Goal: Navigation & Orientation: Find specific page/section

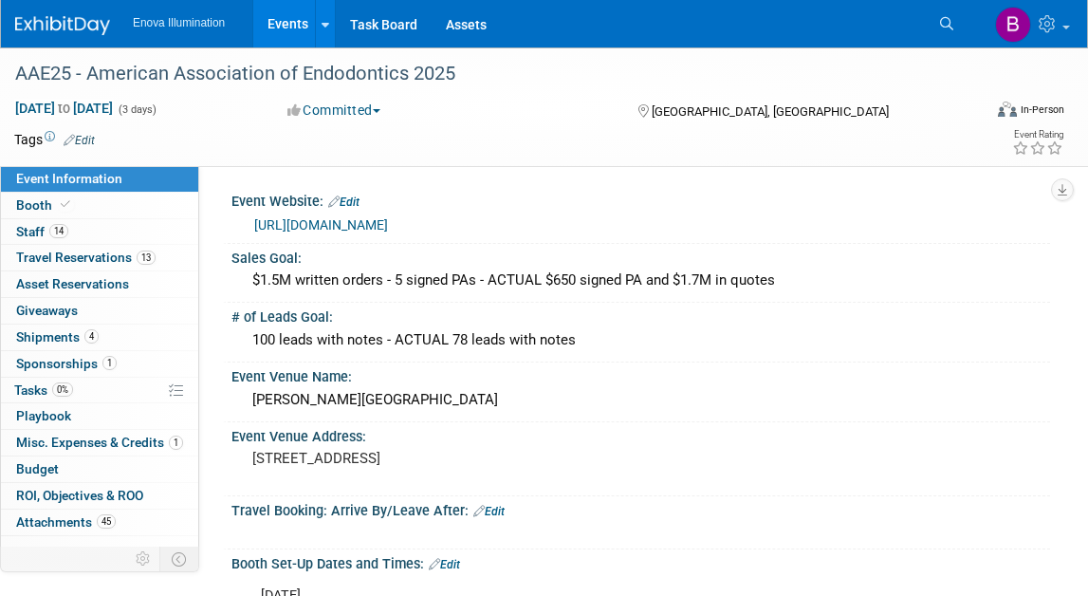
click at [277, 17] on link "Events" at bounding box center [287, 23] width 69 height 47
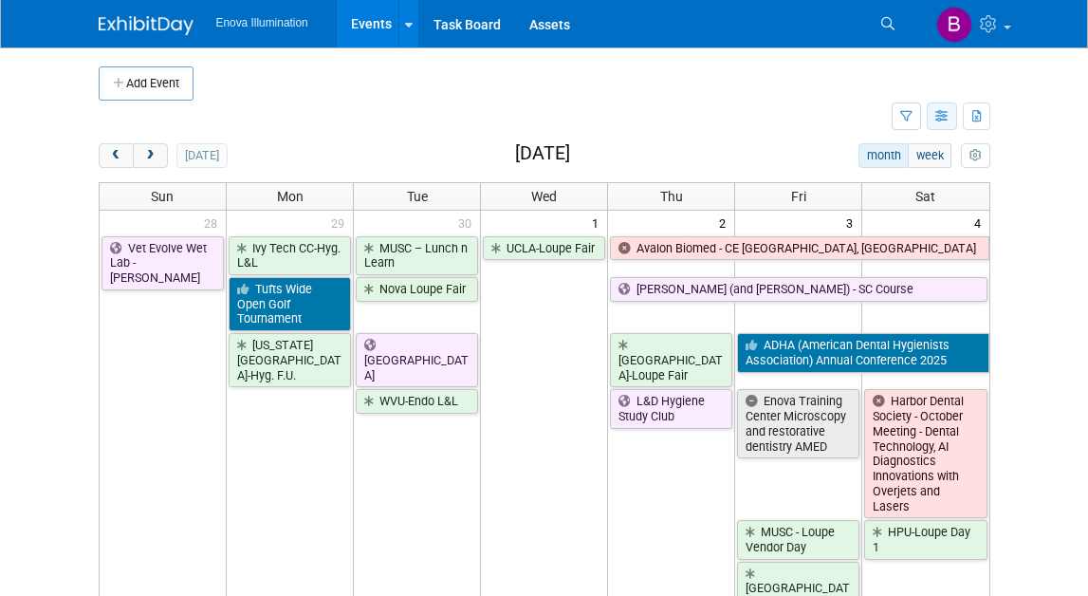
click at [939, 114] on icon "button" at bounding box center [943, 117] width 14 height 12
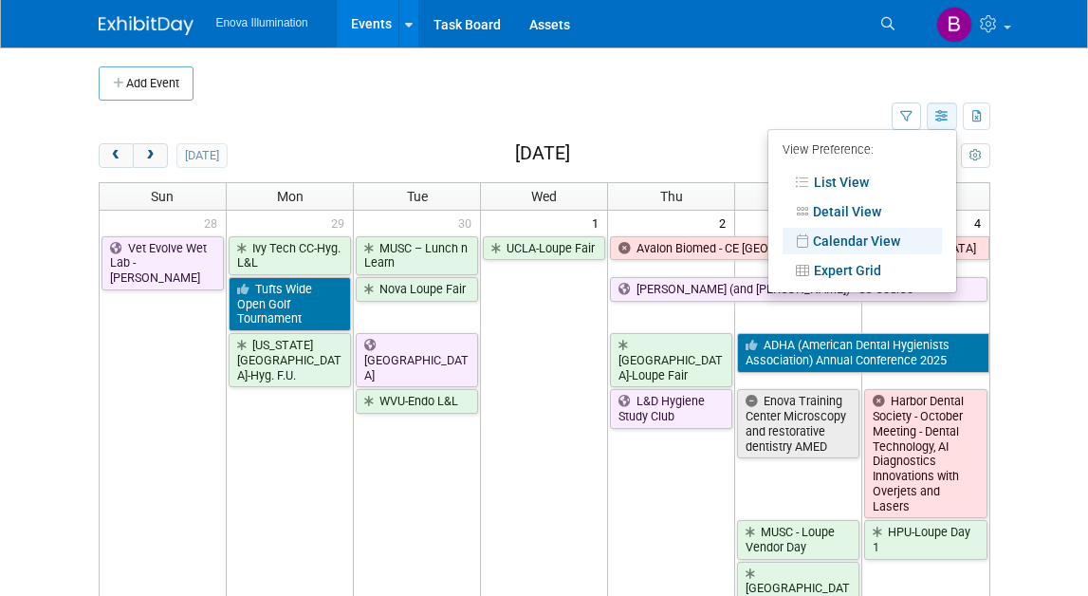
click at [939, 114] on icon "button" at bounding box center [943, 117] width 14 height 12
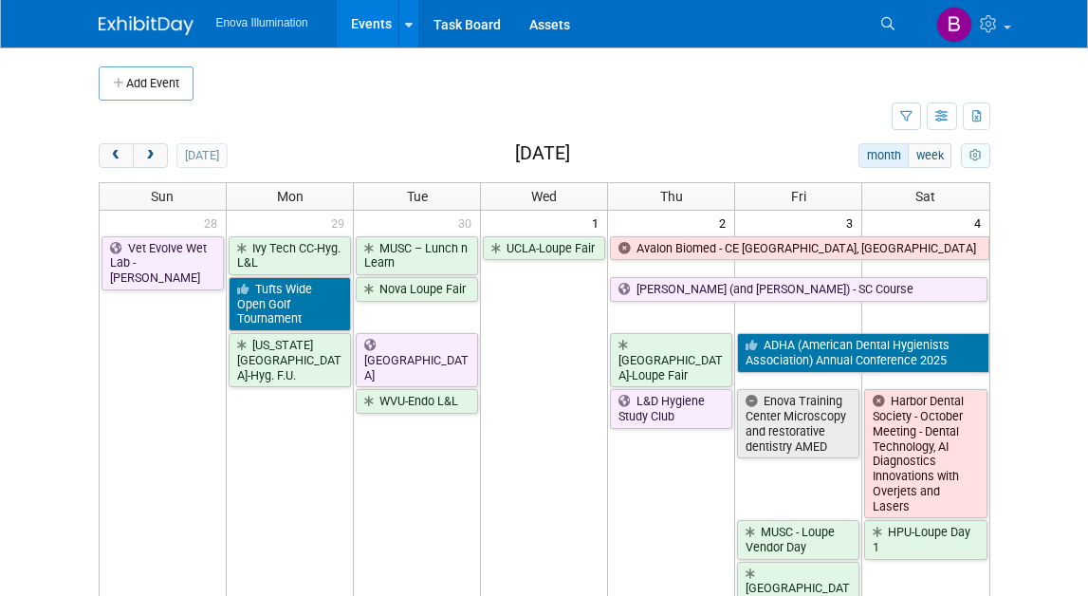
click at [974, 158] on icon "myCustomButton" at bounding box center [976, 156] width 12 height 12
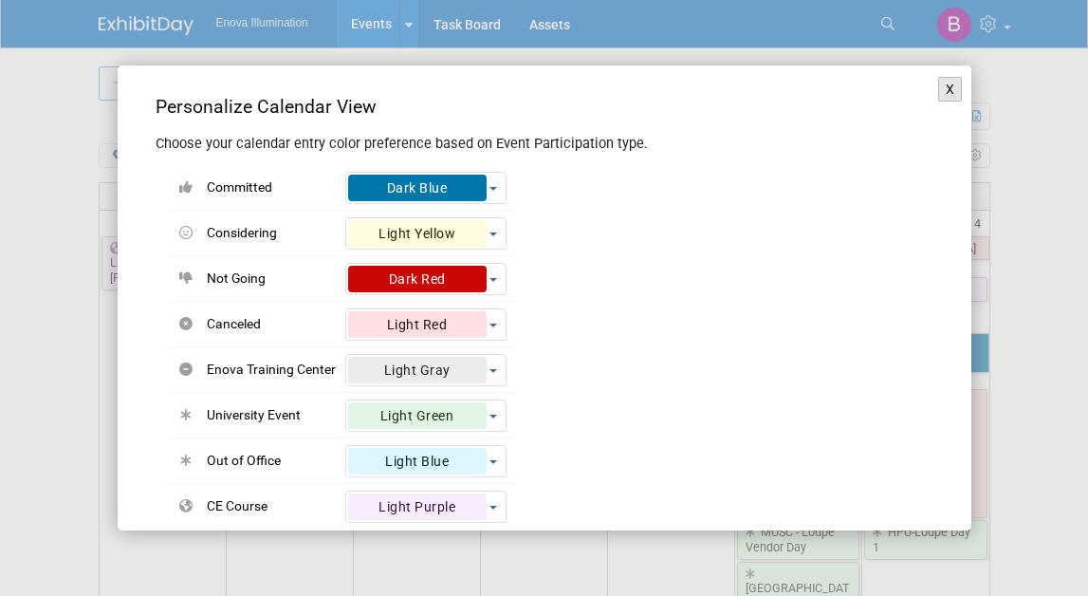
click at [956, 77] on button "X" at bounding box center [951, 89] width 25 height 25
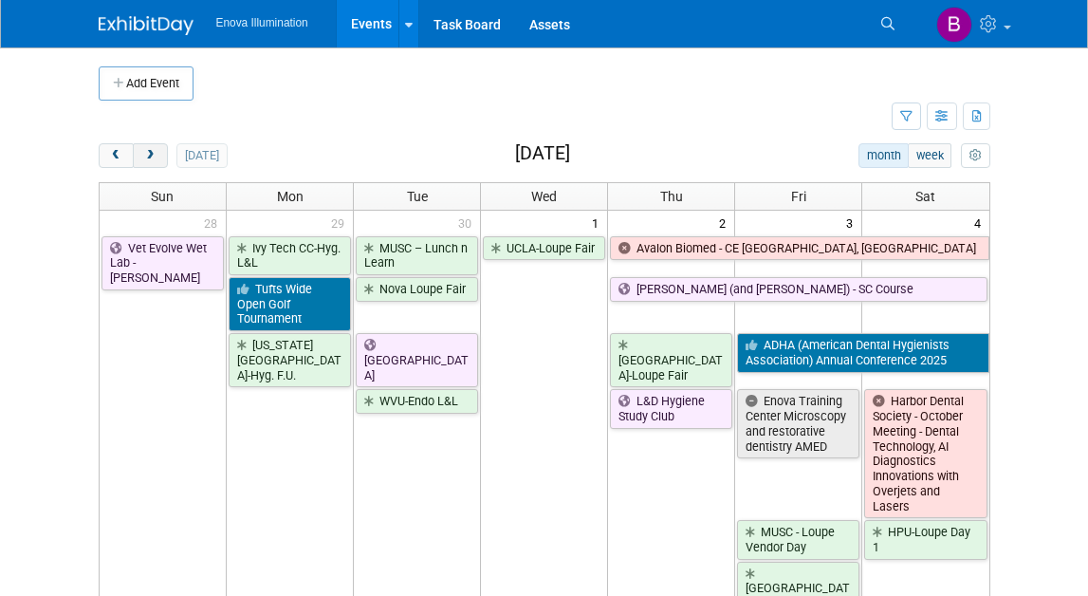
click at [147, 163] on button "next" at bounding box center [150, 155] width 35 height 25
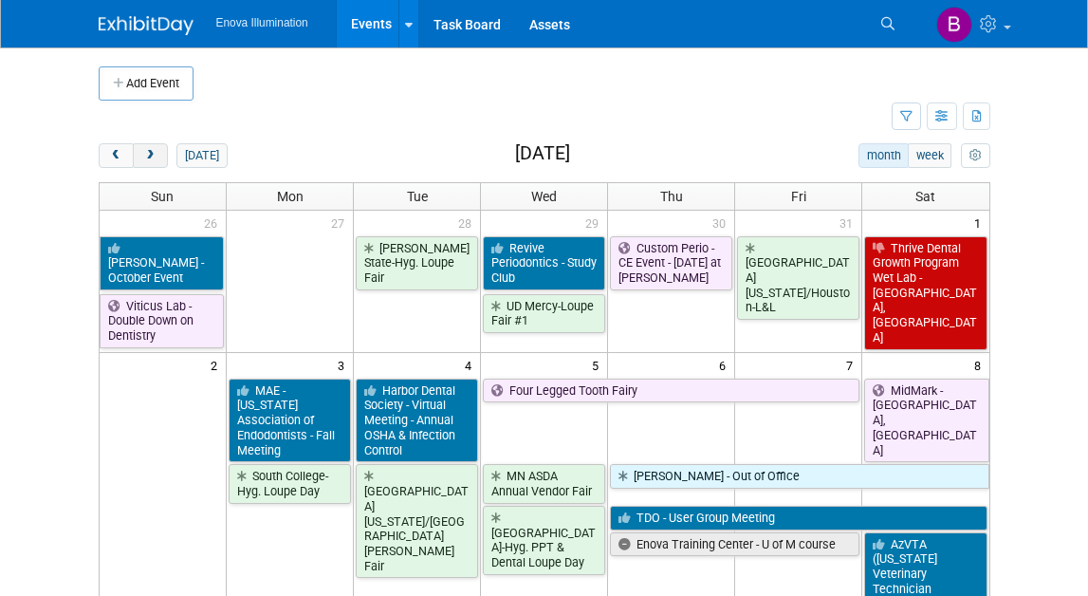
click at [149, 158] on span "next" at bounding box center [150, 156] width 14 height 12
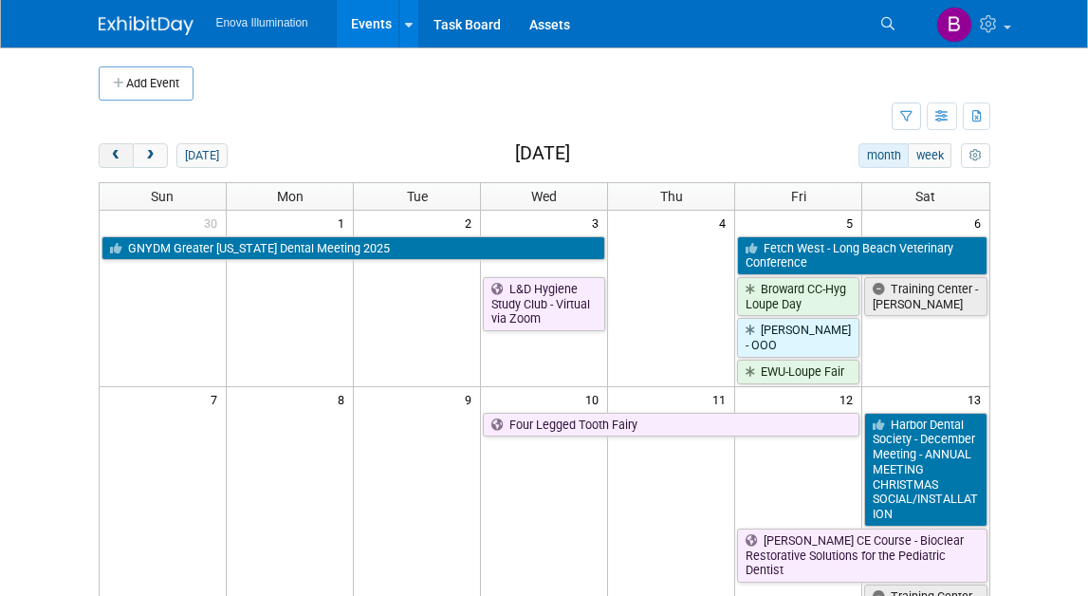
click at [109, 155] on span "prev" at bounding box center [116, 156] width 14 height 12
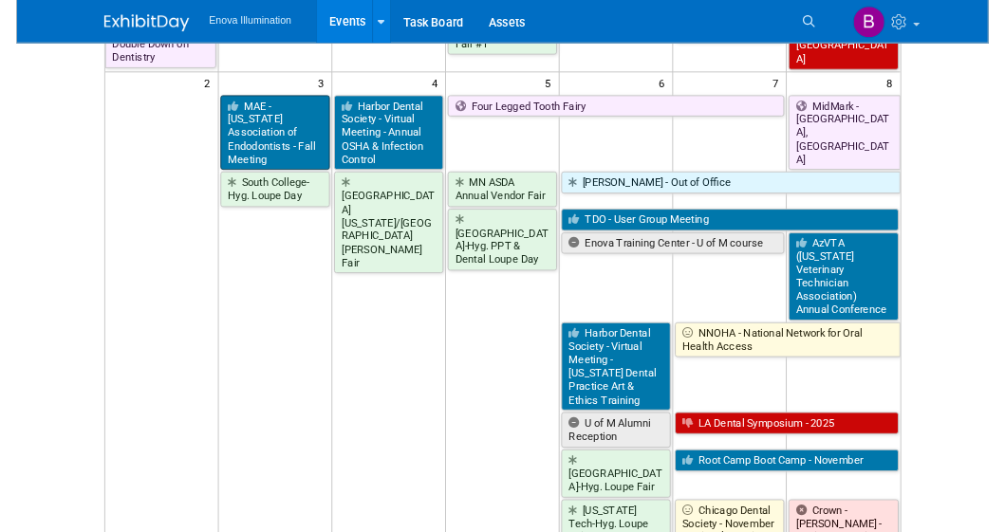
scroll to position [261, 0]
